Goal: Find specific page/section: Find specific page/section

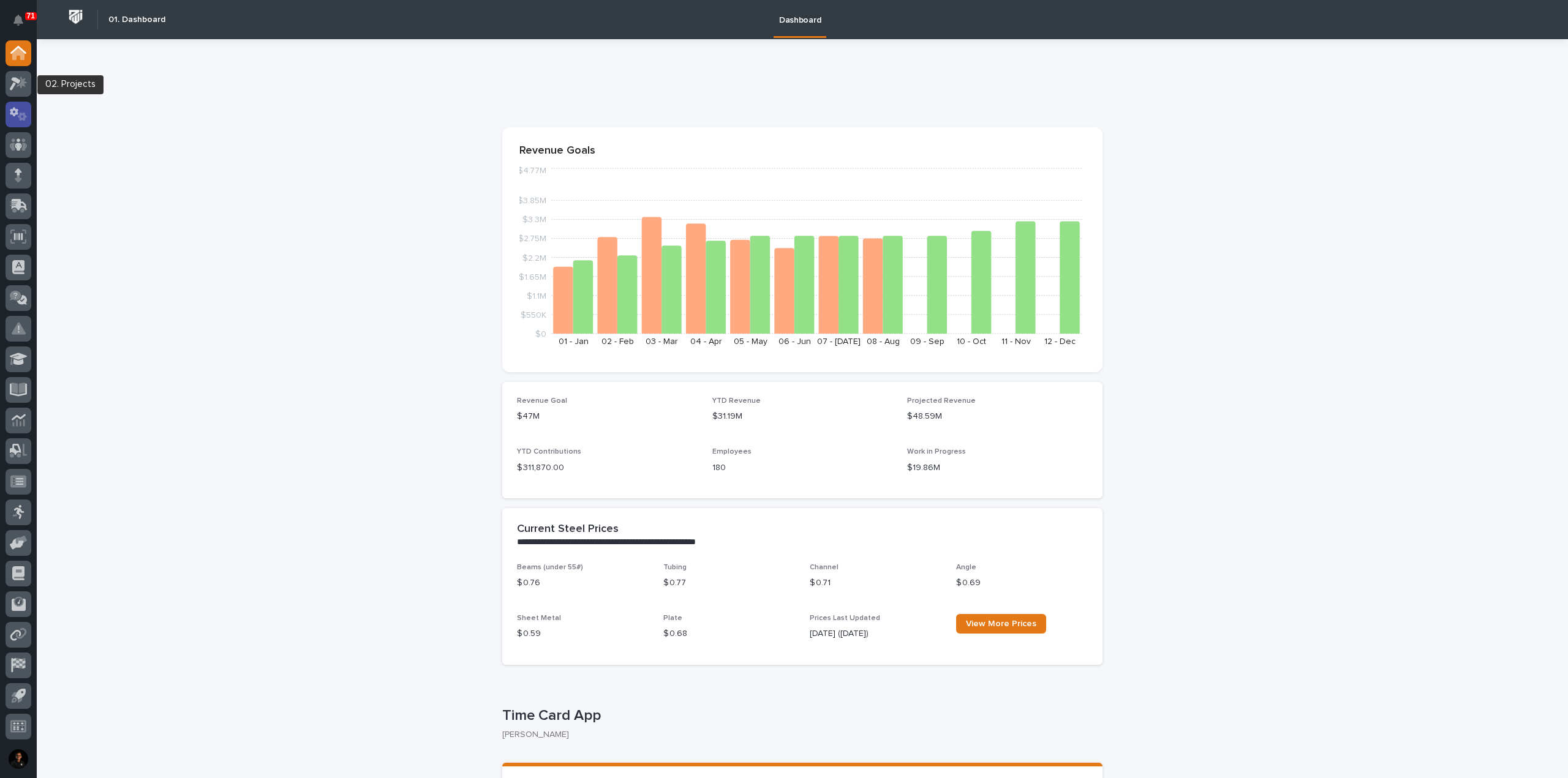
click at [17, 115] on icon at bounding box center [19, 114] width 18 height 14
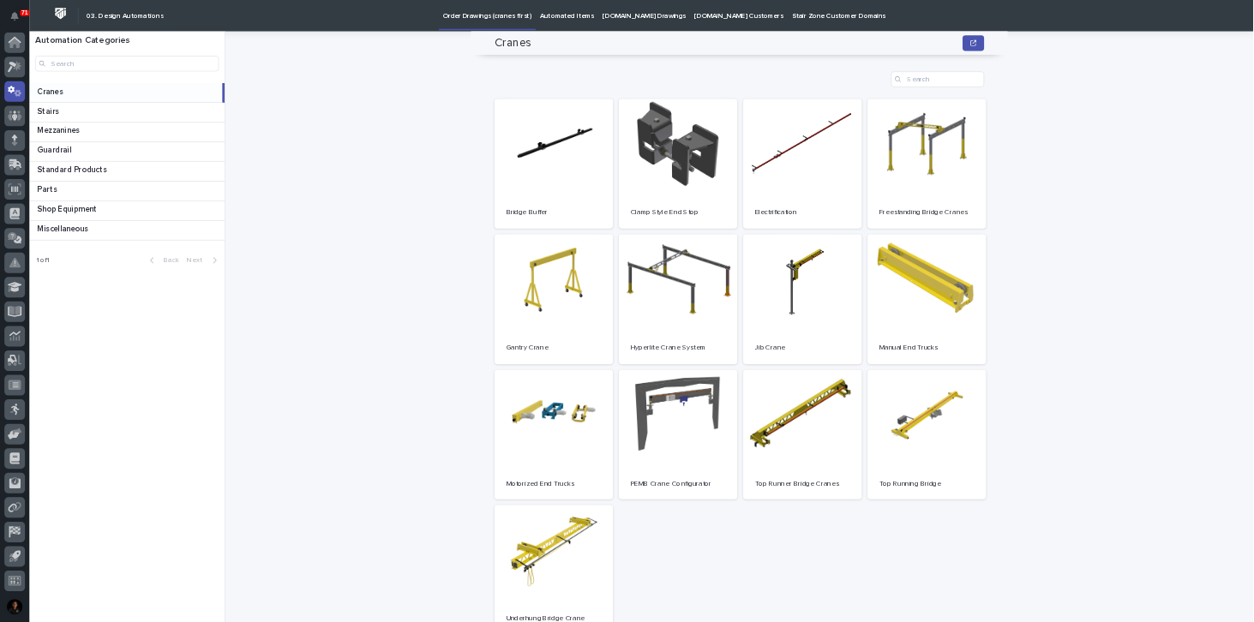
scroll to position [86, 0]
click at [1155, 507] on link "Open" at bounding box center [1186, 525] width 207 height 227
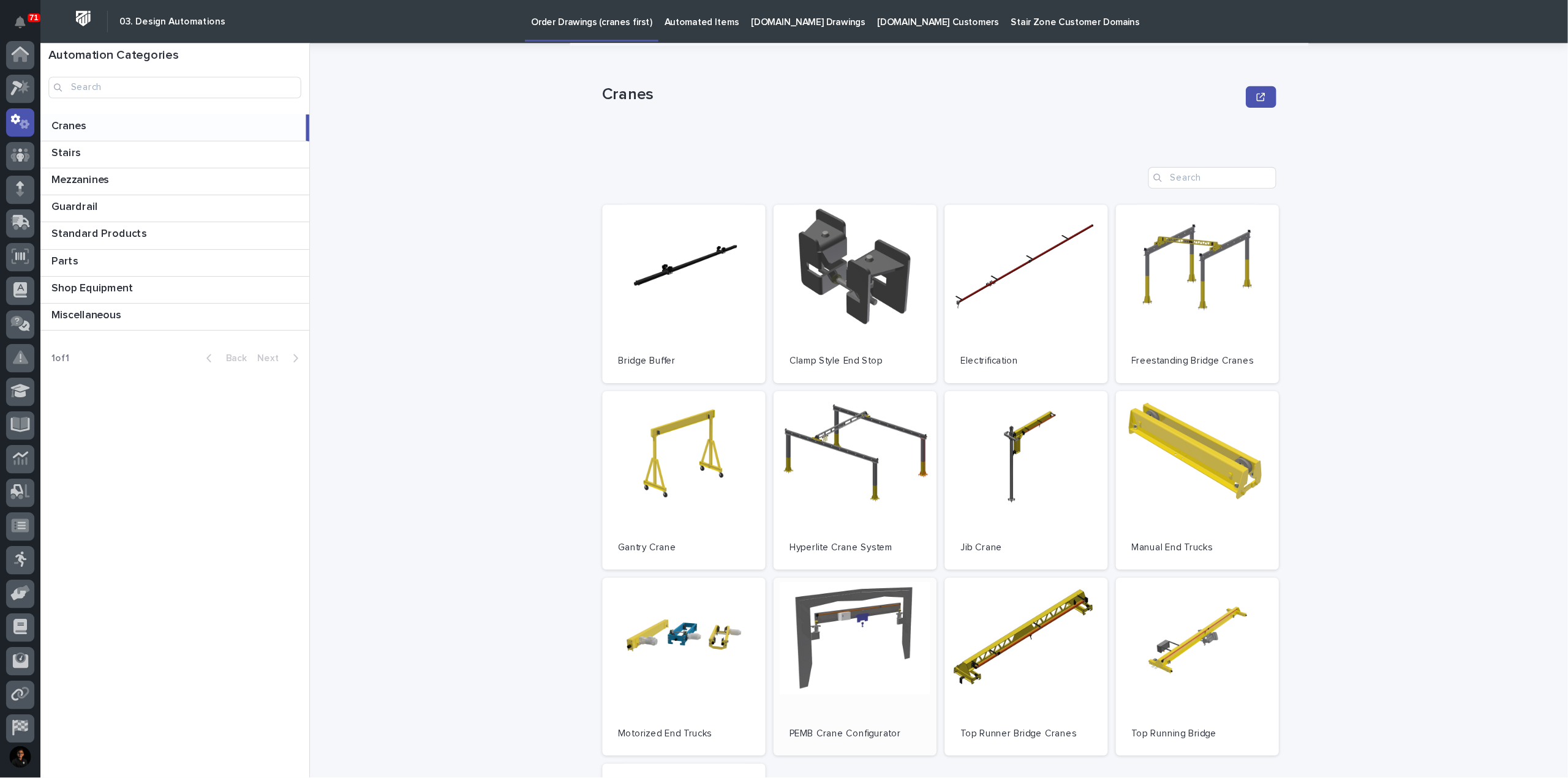
scroll to position [0, 0]
